Goal: Transaction & Acquisition: Purchase product/service

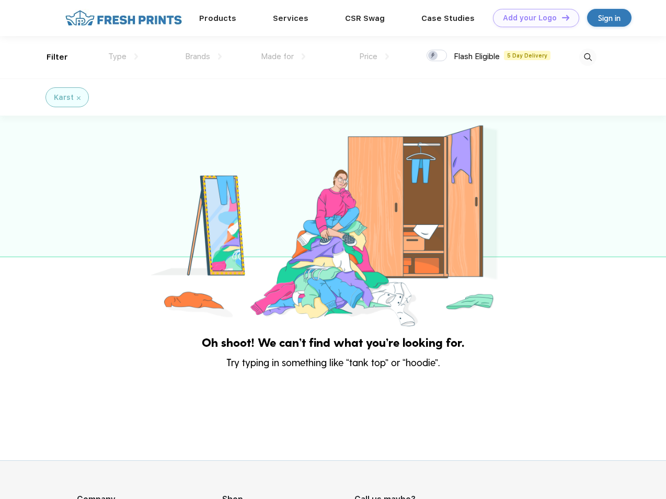
click at [533, 18] on link "Add your Logo Design Tool" at bounding box center [536, 18] width 86 height 18
click at [0, 0] on div "Design Tool" at bounding box center [0, 0] width 0 height 0
click at [561, 17] on link "Add your Logo Design Tool" at bounding box center [536, 18] width 86 height 18
click at [50, 57] on div "Filter" at bounding box center [57, 57] width 21 height 12
click at [123, 56] on span "Type" at bounding box center [117, 56] width 18 height 9
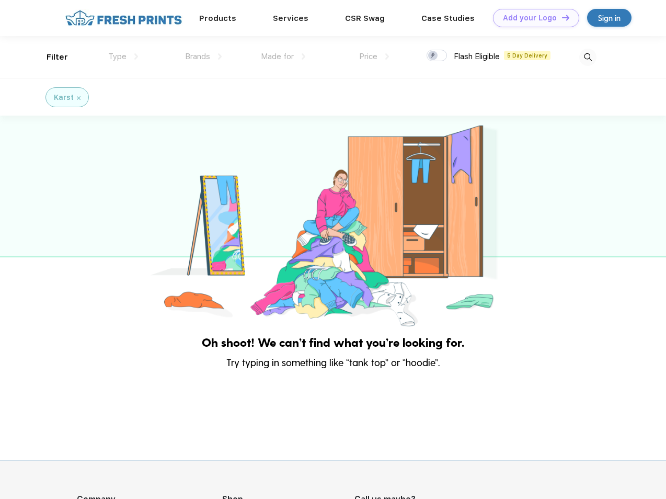
click at [203, 56] on span "Brands" at bounding box center [197, 56] width 25 height 9
click at [284, 56] on span "Made for" at bounding box center [277, 56] width 33 height 9
click at [375, 56] on span "Price" at bounding box center [368, 56] width 18 height 9
click at [437, 56] on div at bounding box center [437, 56] width 20 height 12
click at [434, 56] on input "checkbox" at bounding box center [430, 52] width 7 height 7
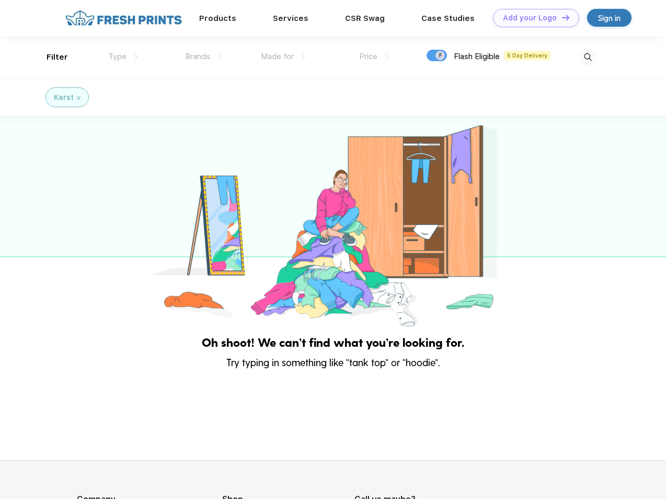
click at [588, 57] on img at bounding box center [588, 57] width 17 height 17
